Goal: Transaction & Acquisition: Download file/media

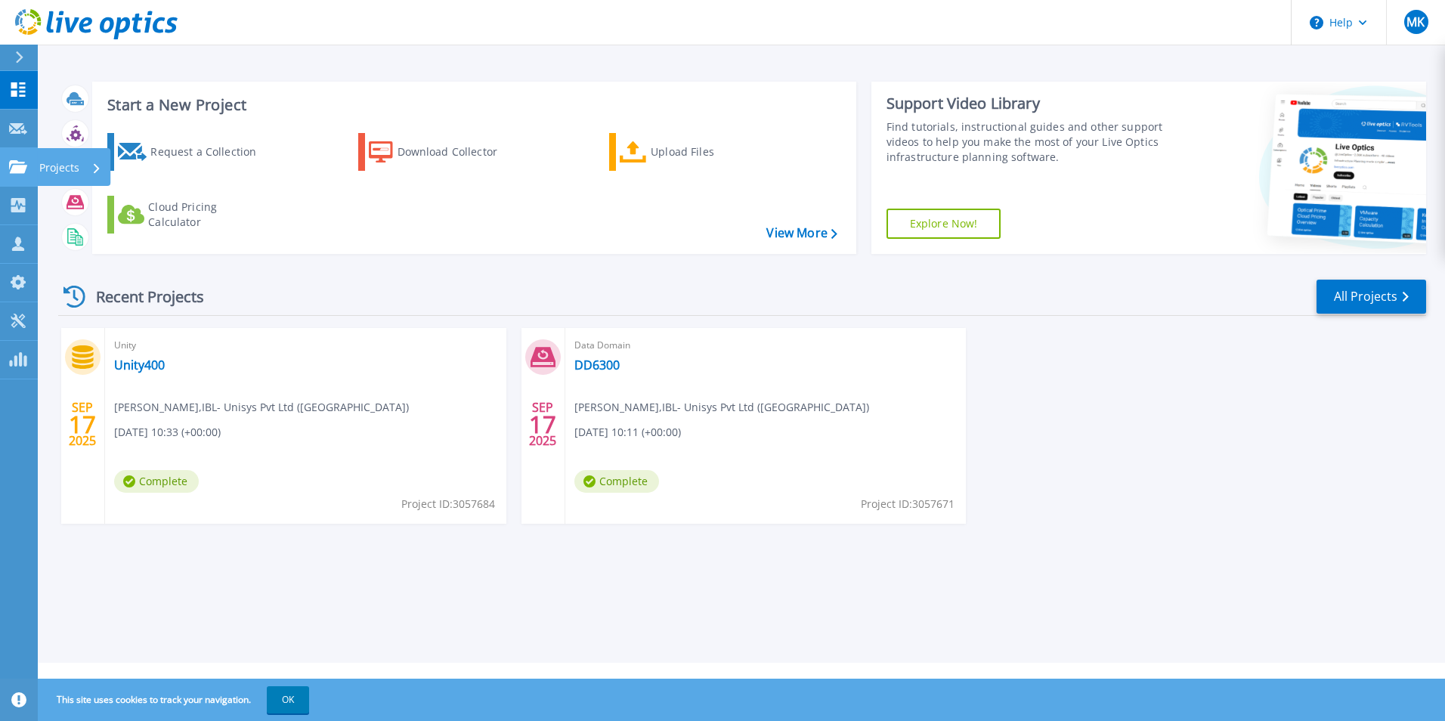
click at [22, 161] on icon at bounding box center [18, 166] width 18 height 13
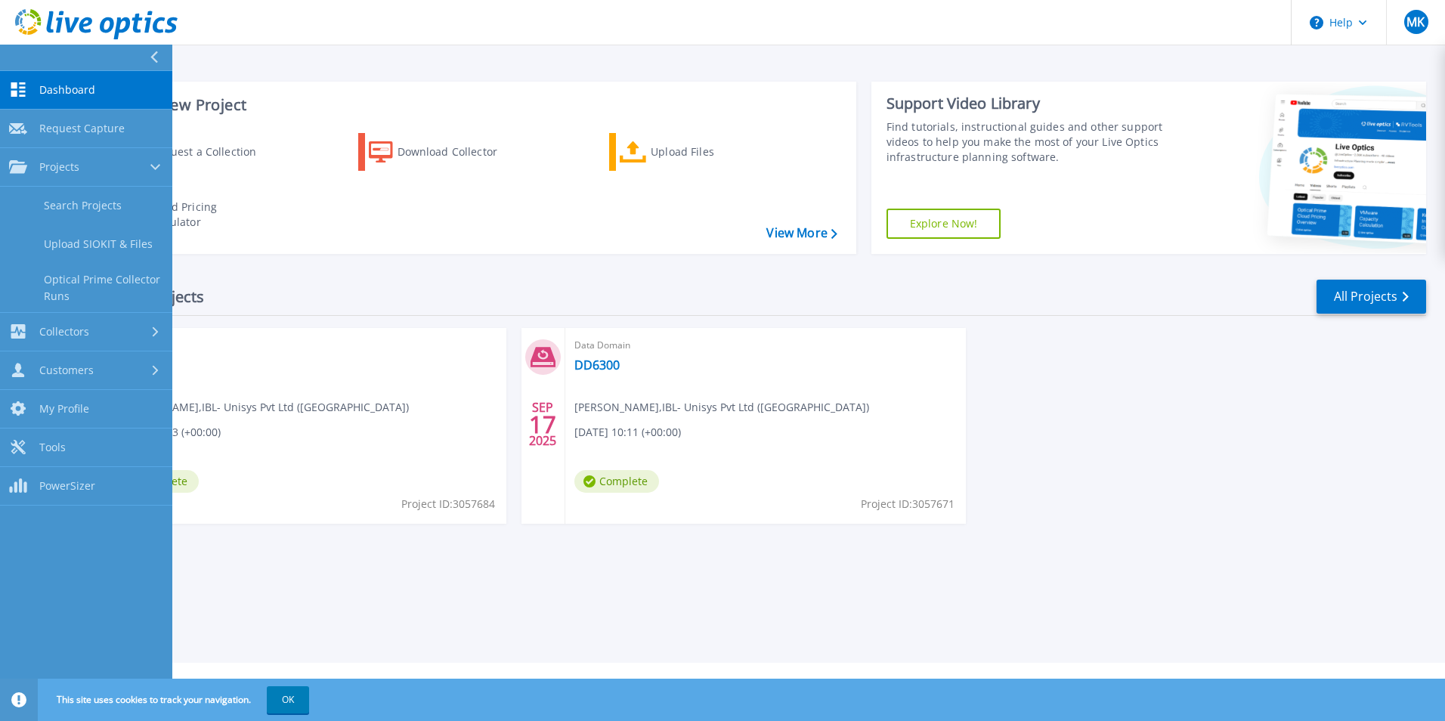
click at [411, 218] on div "Request a Collection Download Collector Upload Files Cloud Pricing Calculator" at bounding box center [472, 183] width 754 height 125
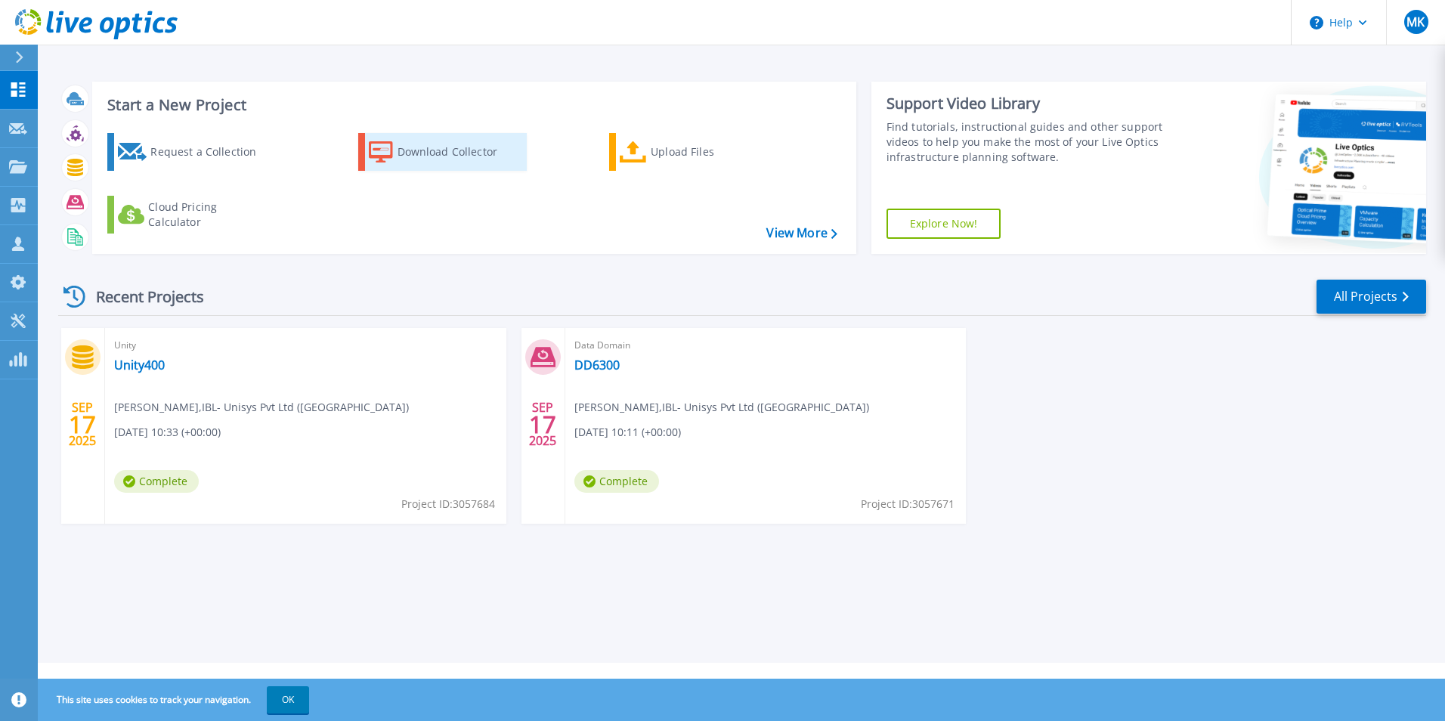
click at [417, 156] on div "Download Collector" at bounding box center [458, 152] width 121 height 30
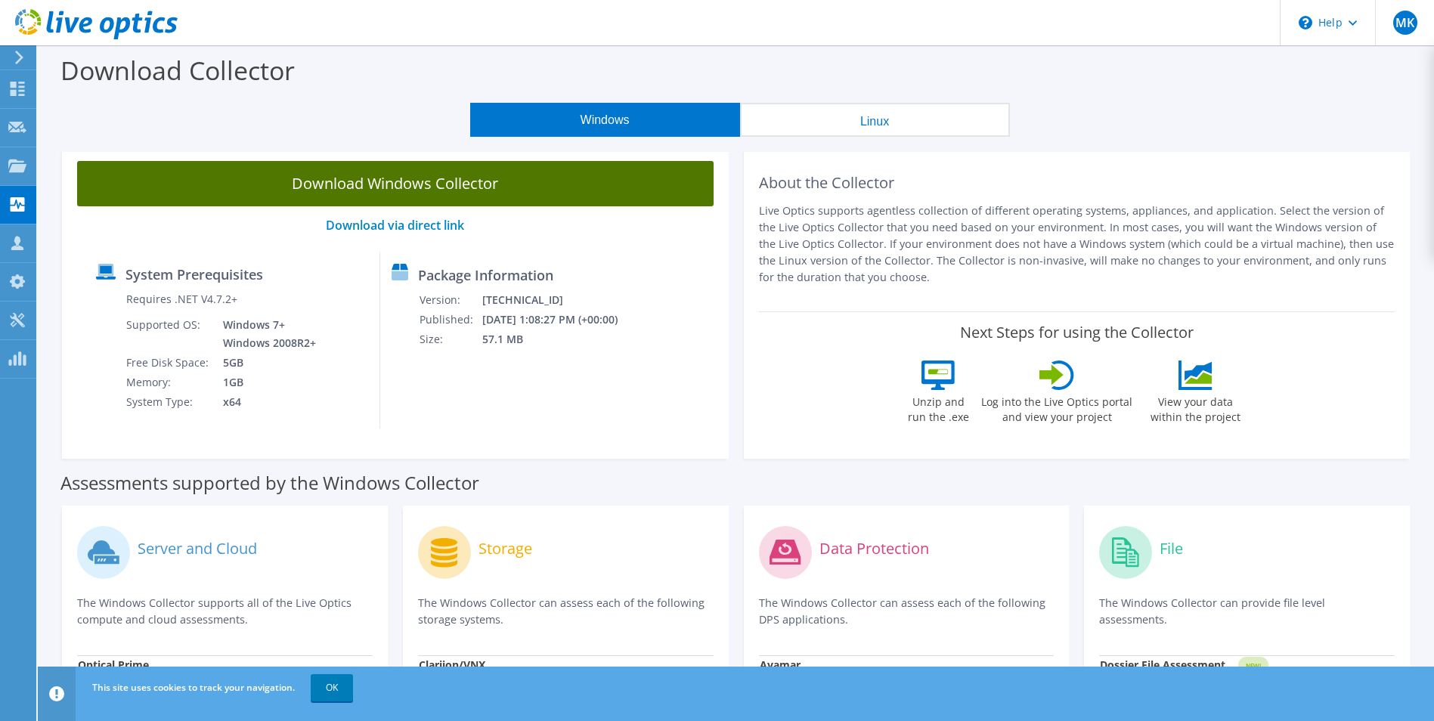
click at [511, 184] on link "Download Windows Collector" at bounding box center [395, 183] width 636 height 45
